Goal: Information Seeking & Learning: Check status

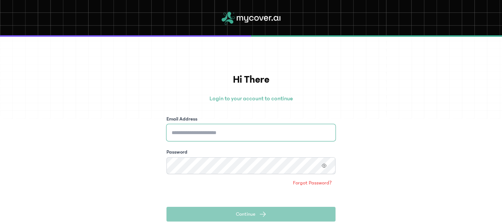
click at [193, 128] on input "Email Address" at bounding box center [250, 132] width 169 height 17
type input "**********"
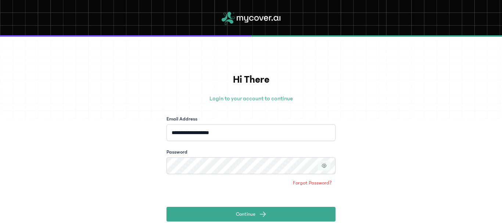
click at [323, 164] on icon "button" at bounding box center [324, 166] width 4 height 4
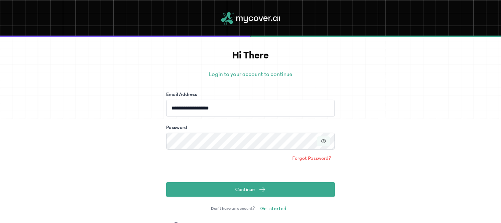
scroll to position [37, 0]
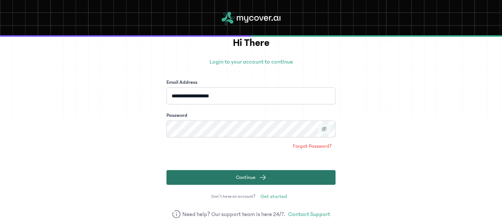
click at [216, 173] on button "Continue" at bounding box center [250, 177] width 169 height 15
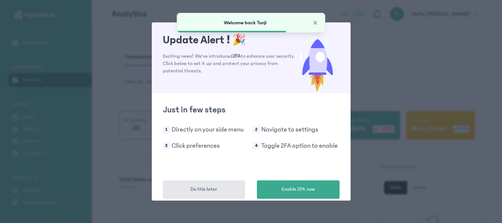
drag, startPoint x: 221, startPoint y: 192, endPoint x: 151, endPoint y: 182, distance: 70.4
click at [221, 192] on button "Do this later" at bounding box center [204, 189] width 83 height 18
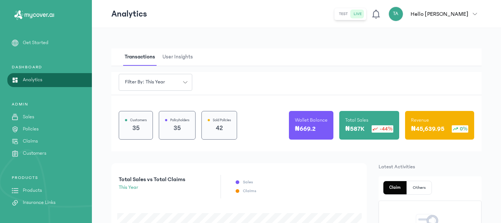
click at [43, 152] on p "Customers" at bounding box center [35, 154] width 24 height 8
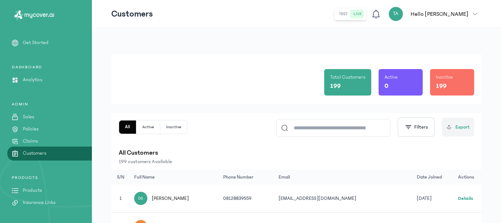
click at [321, 132] on input at bounding box center [337, 127] width 98 height 17
paste input "**********"
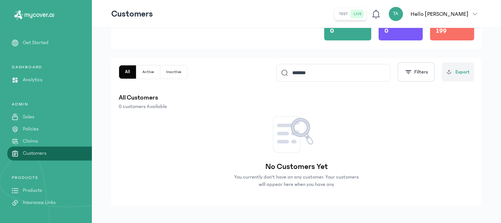
scroll to position [61, 0]
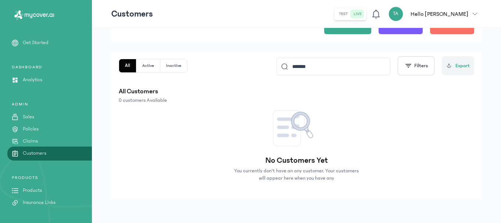
type input "******"
click at [147, 68] on button "Active" at bounding box center [148, 65] width 24 height 13
click at [176, 68] on button "Inactive" at bounding box center [174, 65] width 27 height 13
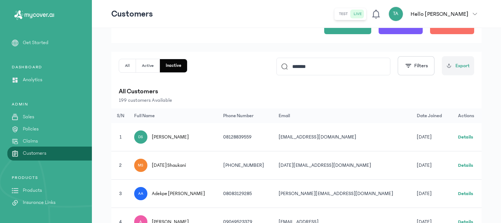
click at [461, 137] on link "Details" at bounding box center [465, 136] width 15 height 5
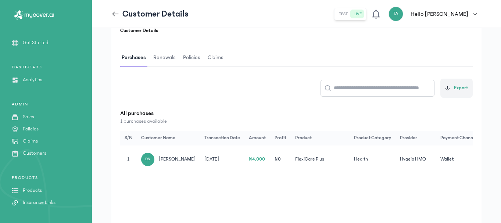
scroll to position [110, 0]
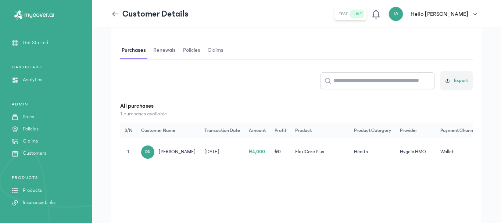
drag, startPoint x: 278, startPoint y: 168, endPoint x: 337, endPoint y: 168, distance: 59.1
click at [337, 168] on div "Customer Details Purchases Renewals Policies Claims Export All purchases 1 purc…" at bounding box center [296, 121] width 370 height 220
click at [336, 173] on div "Customer Details Purchases Renewals Policies Claims Export All purchases 1 purc…" at bounding box center [296, 121] width 370 height 220
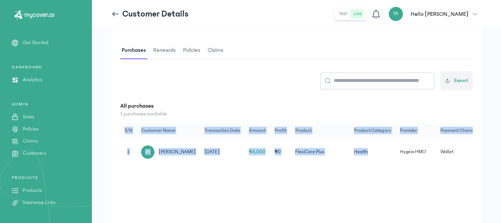
drag, startPoint x: 341, startPoint y: 167, endPoint x: 379, endPoint y: 163, distance: 38.8
click at [379, 163] on div "S/N Customer Name Transaction Date Amount Profit Product Product Category Provi…" at bounding box center [296, 144] width 352 height 43
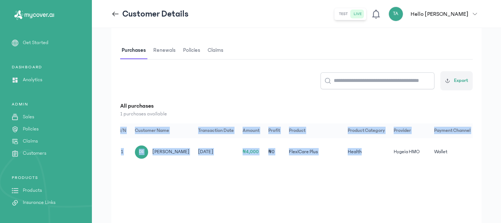
scroll to position [0, 0]
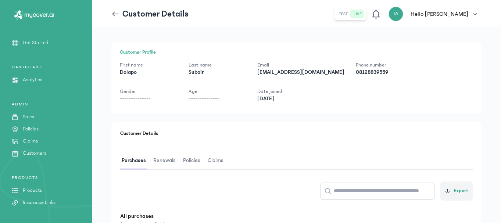
click at [162, 157] on span "Renewals" at bounding box center [164, 160] width 25 height 17
click at [190, 158] on span "Policies" at bounding box center [192, 160] width 20 height 17
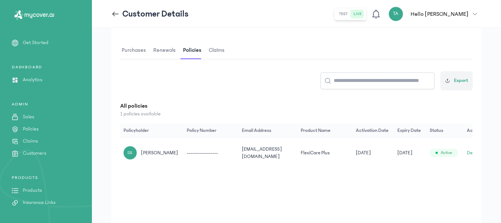
scroll to position [0, 29]
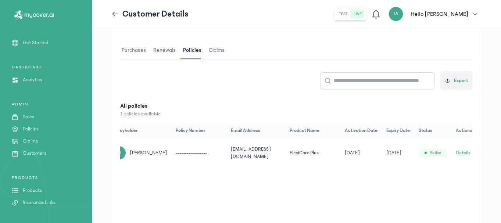
click at [461, 153] on button "Details" at bounding box center [462, 152] width 15 height 7
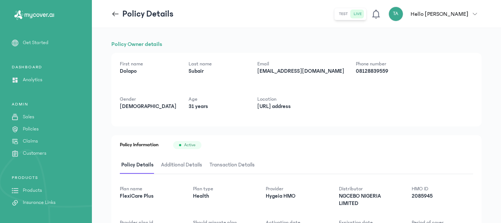
click at [188, 164] on span "Additional Details" at bounding box center [181, 164] width 44 height 17
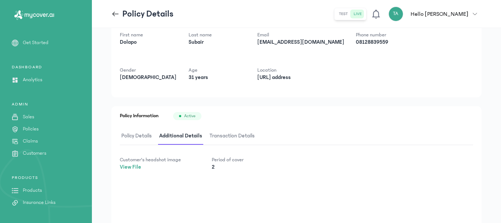
scroll to position [64, 0]
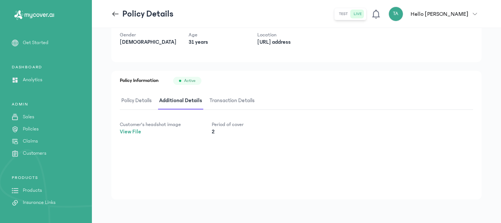
click at [242, 100] on span "Transaction Details" at bounding box center [232, 100] width 48 height 17
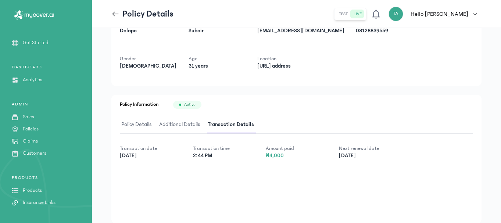
scroll to position [28, 0]
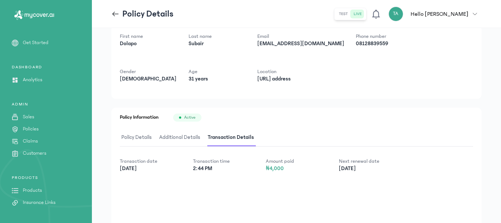
click at [135, 138] on span "Policy Details" at bounding box center [136, 137] width 33 height 17
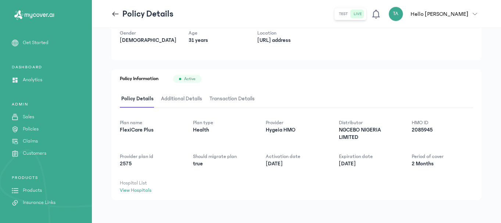
scroll to position [67, 0]
click at [183, 93] on span "Additional Details" at bounding box center [181, 98] width 44 height 17
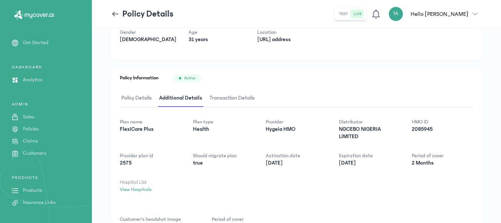
scroll to position [64, 0]
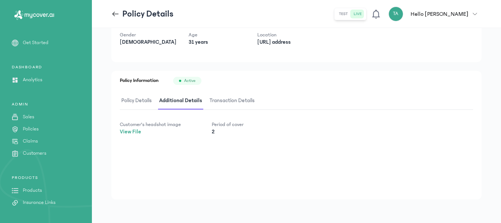
click at [224, 94] on span "Transaction Details" at bounding box center [232, 100] width 48 height 17
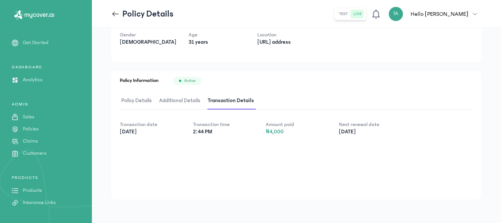
click at [145, 100] on span "Policy Details" at bounding box center [136, 100] width 33 height 17
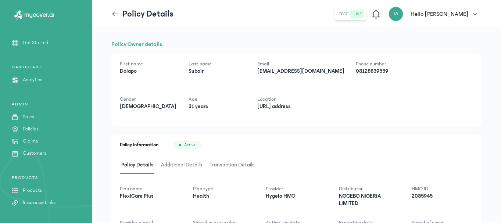
click at [116, 17] on icon at bounding box center [115, 14] width 8 height 8
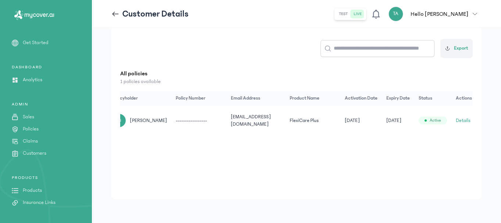
click at [118, 15] on icon at bounding box center [115, 14] width 8 height 8
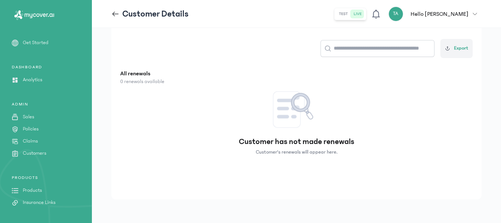
click at [33, 151] on p "Customers" at bounding box center [35, 154] width 24 height 8
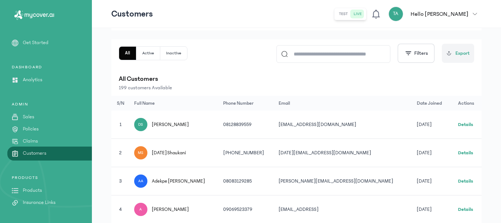
scroll to position [73, 0]
click at [29, 190] on p "Products" at bounding box center [32, 191] width 19 height 8
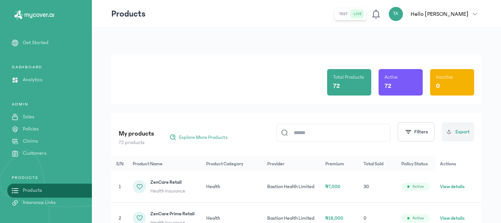
click at [40, 152] on p "Customers" at bounding box center [35, 154] width 24 height 8
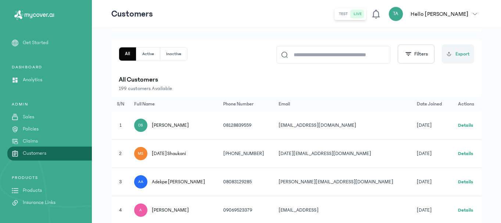
scroll to position [73, 0]
click at [32, 140] on p "Claims" at bounding box center [30, 141] width 15 height 8
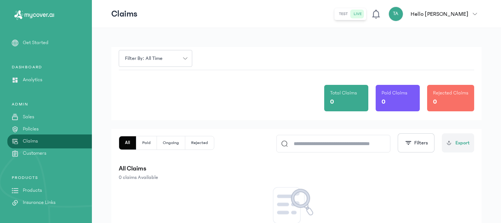
click at [36, 127] on p "Policies" at bounding box center [31, 129] width 16 height 8
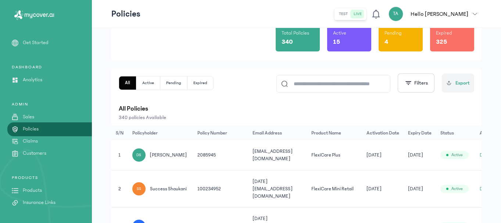
scroll to position [73, 0]
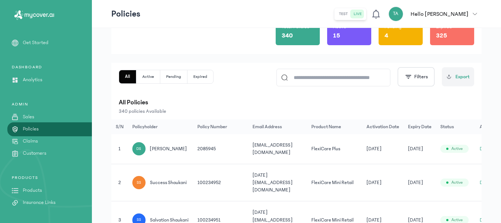
click at [479, 148] on button "Details" at bounding box center [486, 148] width 15 height 7
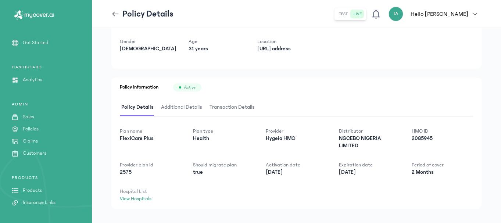
scroll to position [67, 0]
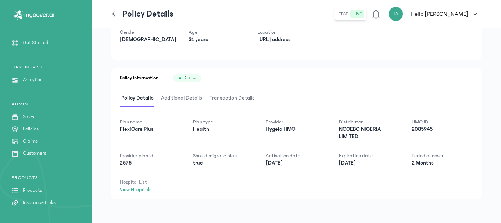
click at [173, 99] on span "Additional Details" at bounding box center [181, 98] width 44 height 17
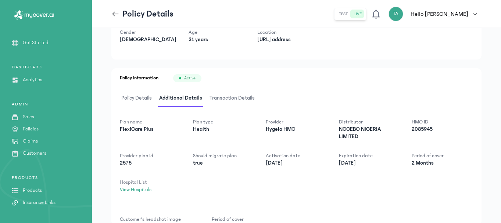
scroll to position [64, 0]
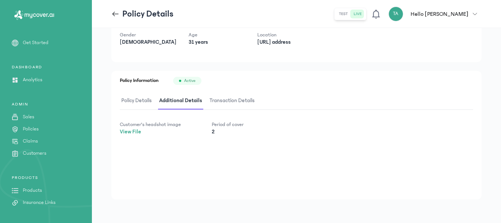
click at [220, 99] on span "Transaction Details" at bounding box center [232, 100] width 48 height 17
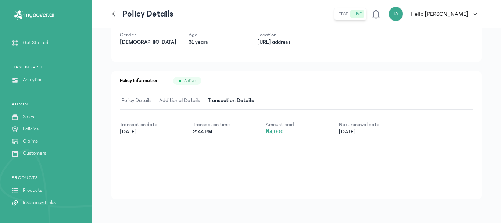
drag, startPoint x: 176, startPoint y: 99, endPoint x: 170, endPoint y: 108, distance: 10.8
click at [177, 100] on span "Additional Details" at bounding box center [180, 100] width 44 height 17
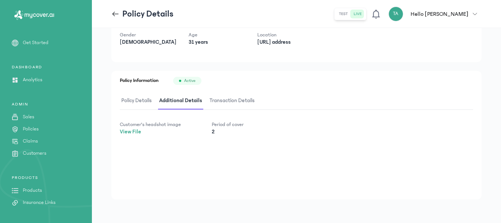
click at [131, 129] on link "View File" at bounding box center [130, 132] width 21 height 6
click at [237, 101] on span "Transaction Details" at bounding box center [232, 100] width 48 height 17
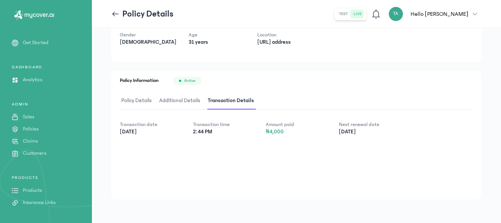
click at [136, 96] on span "Policy Details" at bounding box center [136, 100] width 33 height 17
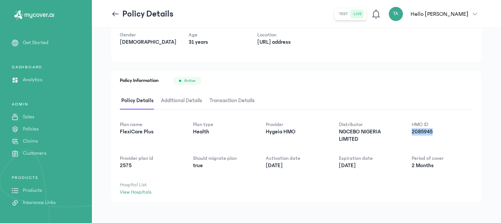
drag, startPoint x: 412, startPoint y: 130, endPoint x: 442, endPoint y: 132, distance: 30.5
click at [442, 132] on div "Plan name FlexiCare Plus Plan type Health Provider Hygeia HMO Distributor NGCEB…" at bounding box center [296, 158] width 353 height 75
drag, startPoint x: 265, startPoint y: 166, endPoint x: 296, endPoint y: 166, distance: 30.5
click at [296, 166] on div "Plan name FlexiCare Plus Plan type Health Provider Hygeia HMO Distributor NGCEB…" at bounding box center [296, 158] width 353 height 75
copy p "[DATE]"
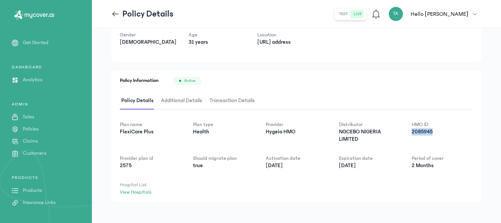
click at [39, 153] on p "Customers" at bounding box center [35, 154] width 24 height 8
